Goal: Task Accomplishment & Management: Use online tool/utility

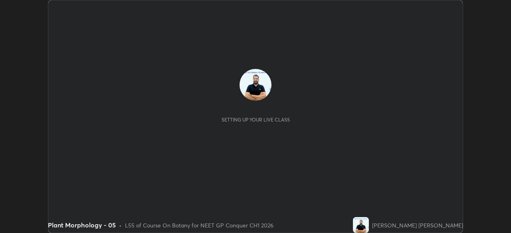
scroll to position [233, 510]
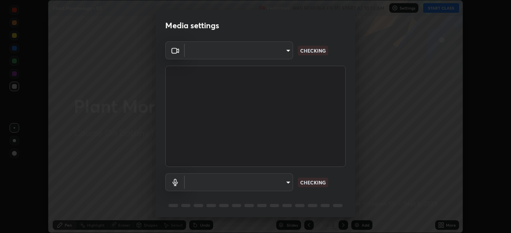
type input "1a0cd2fa9eaecc5464ce661d2c376d4f68bb2a1a8db1c3726163fcb70f995fb6"
type input "communications"
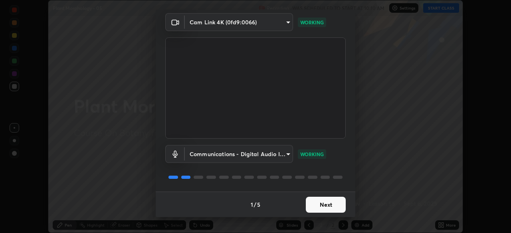
click at [329, 208] on button "Next" at bounding box center [326, 205] width 40 height 16
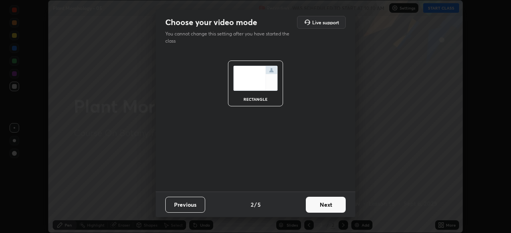
scroll to position [0, 0]
click at [328, 207] on button "Next" at bounding box center [326, 205] width 40 height 16
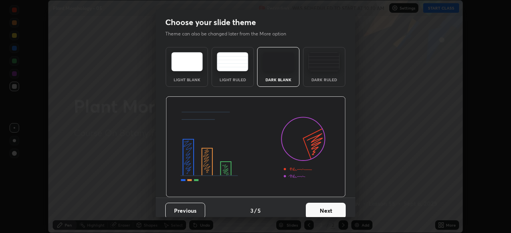
click at [330, 207] on button "Next" at bounding box center [326, 211] width 40 height 16
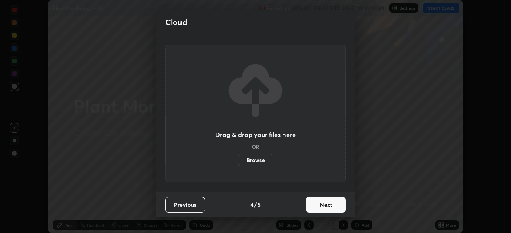
click at [330, 208] on button "Next" at bounding box center [326, 205] width 40 height 16
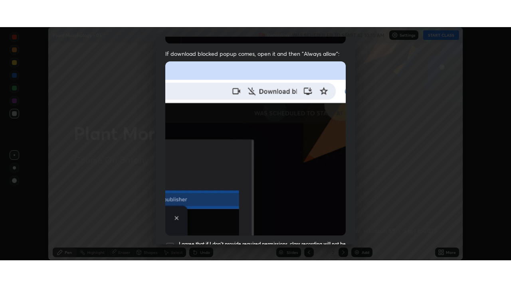
scroll to position [191, 0]
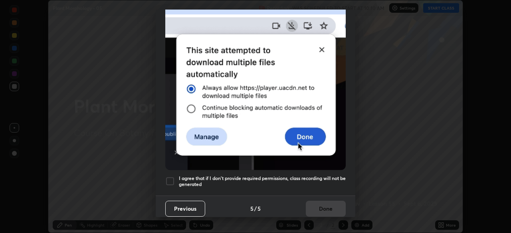
click at [169, 177] on div at bounding box center [170, 182] width 10 height 10
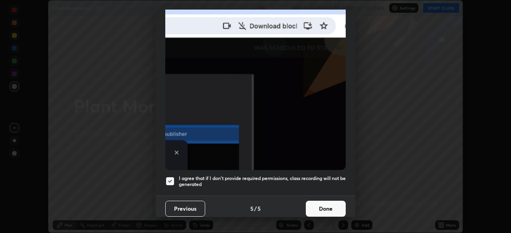
click at [316, 204] on button "Done" at bounding box center [326, 209] width 40 height 16
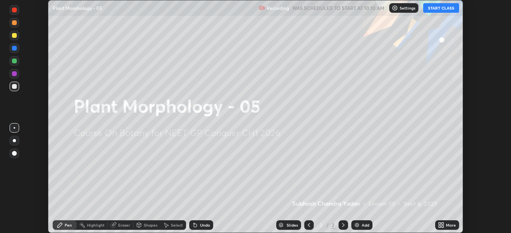
click at [435, 10] on button "START CLASS" at bounding box center [441, 8] width 36 height 10
click at [442, 227] on icon at bounding box center [442, 227] width 2 height 2
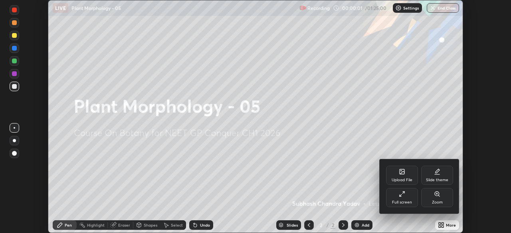
click at [400, 192] on icon at bounding box center [402, 194] width 6 height 6
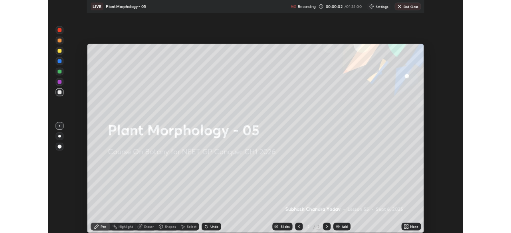
scroll to position [287, 511]
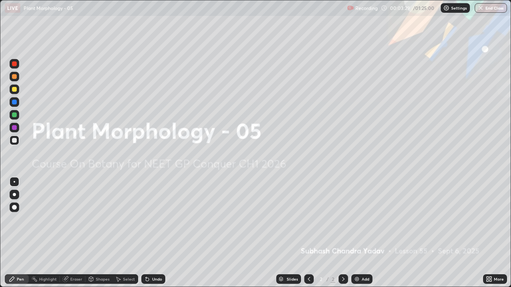
click at [356, 233] on img at bounding box center [357, 279] width 6 height 6
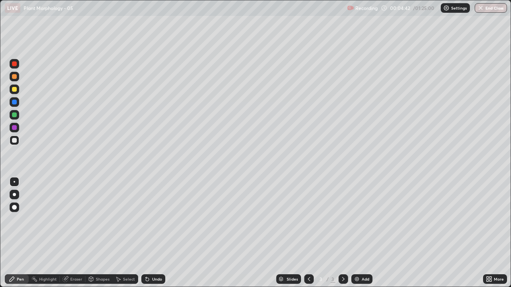
click at [487, 233] on icon at bounding box center [488, 281] width 2 height 2
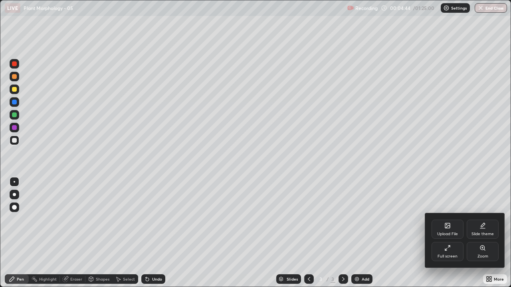
click at [447, 233] on icon at bounding box center [447, 248] width 6 height 6
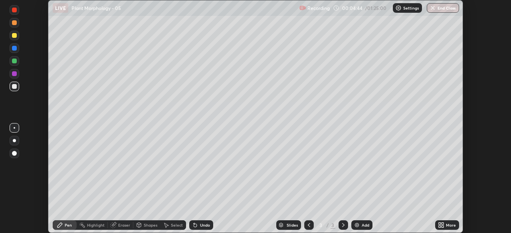
scroll to position [39680, 39402]
click at [355, 226] on img at bounding box center [357, 225] width 6 height 6
click at [359, 224] on img at bounding box center [357, 225] width 6 height 6
click at [355, 225] on img at bounding box center [357, 225] width 6 height 6
click at [355, 226] on img at bounding box center [357, 225] width 6 height 6
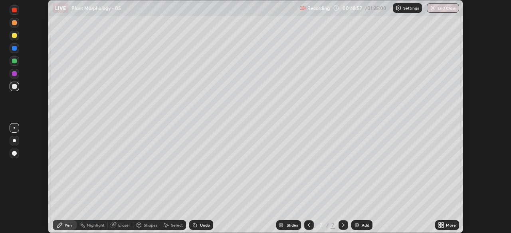
click at [307, 225] on icon at bounding box center [309, 225] width 6 height 6
click at [307, 227] on icon at bounding box center [309, 225] width 6 height 6
click at [354, 226] on img at bounding box center [357, 225] width 6 height 6
click at [341, 225] on icon at bounding box center [343, 225] width 6 height 6
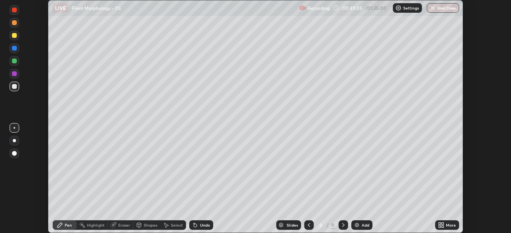
click at [341, 225] on icon at bounding box center [343, 225] width 6 height 6
click at [342, 224] on icon at bounding box center [343, 226] width 2 height 4
click at [357, 225] on img at bounding box center [357, 225] width 6 height 6
